Goal: Task Accomplishment & Management: Use online tool/utility

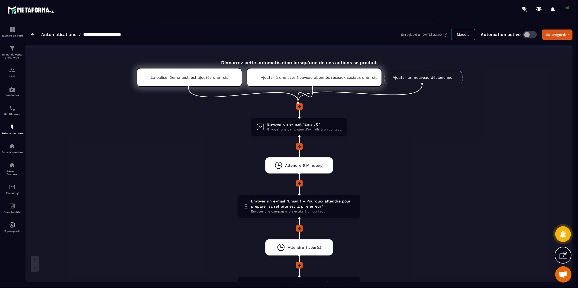
scroll to position [4137, 0]
click at [14, 71] on img at bounding box center [12, 70] width 7 height 7
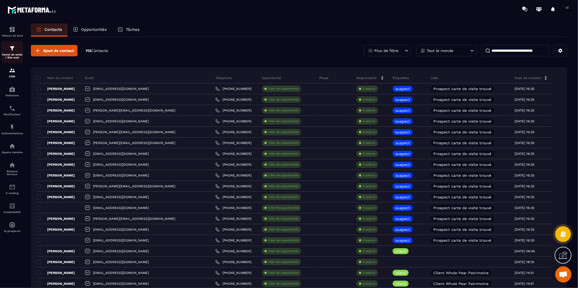
click at [7, 54] on p "Tunnel de vente / Site web" at bounding box center [12, 56] width 22 height 6
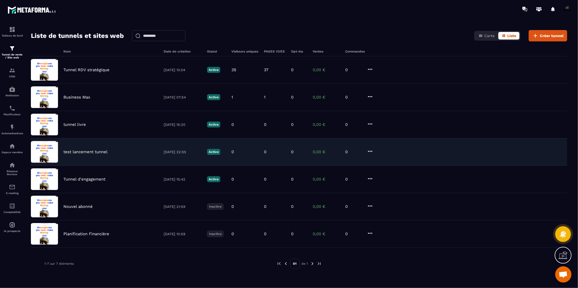
scroll to position [18, 0]
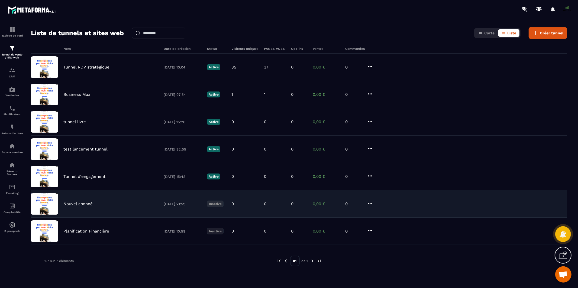
click at [84, 204] on p "Nouvel abonné" at bounding box center [77, 204] width 29 height 5
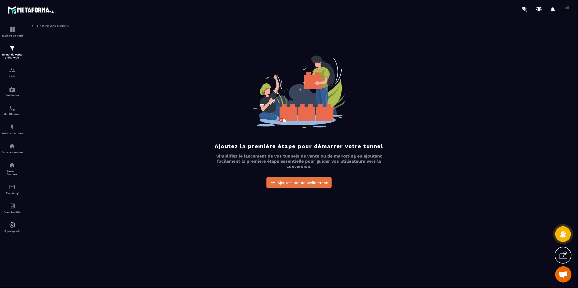
click at [281, 180] on span "Ajouter une nouvelle étape" at bounding box center [302, 182] width 51 height 5
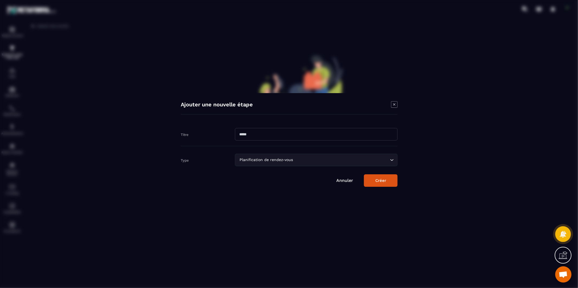
click at [395, 105] on icon "Modal window" at bounding box center [394, 104] width 7 height 7
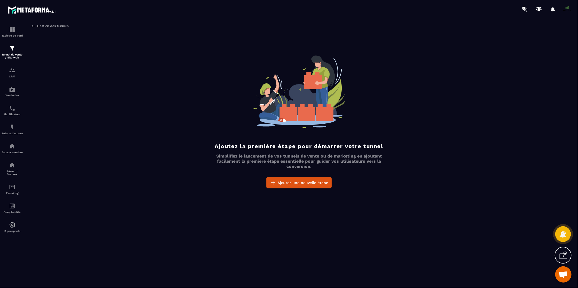
click at [35, 24] on img at bounding box center [33, 26] width 5 height 5
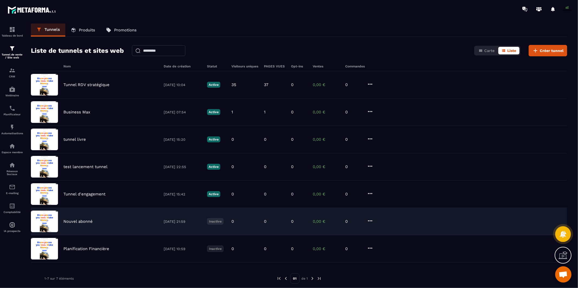
click at [368, 222] on icon at bounding box center [370, 221] width 4 height 1
click at [384, 230] on button "Modifier" at bounding box center [390, 232] width 43 height 10
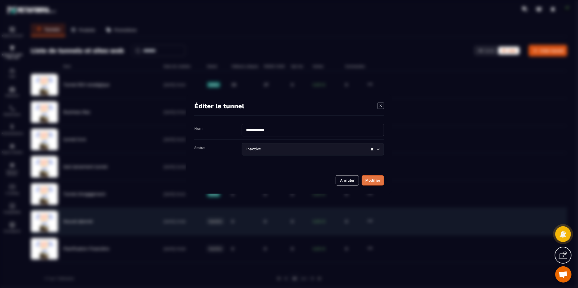
click at [371, 181] on div "Modifier" at bounding box center [372, 180] width 15 height 5
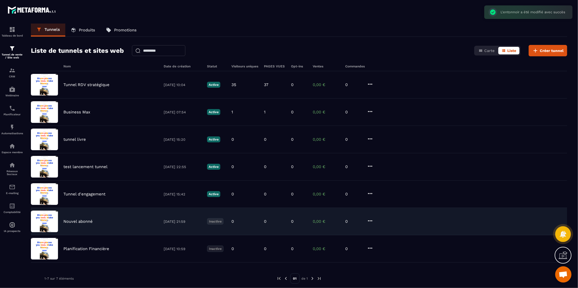
click at [192, 220] on p "[DATE] 21:59" at bounding box center [183, 222] width 38 height 4
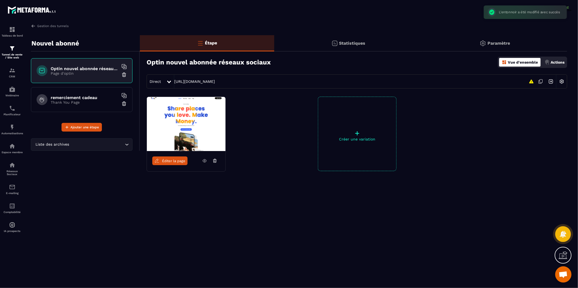
click at [195, 141] on img at bounding box center [186, 124] width 79 height 54
click at [206, 161] on icon at bounding box center [204, 161] width 5 height 5
click at [174, 162] on span "Éditer la page" at bounding box center [173, 161] width 23 height 4
